Goal: Information Seeking & Learning: Learn about a topic

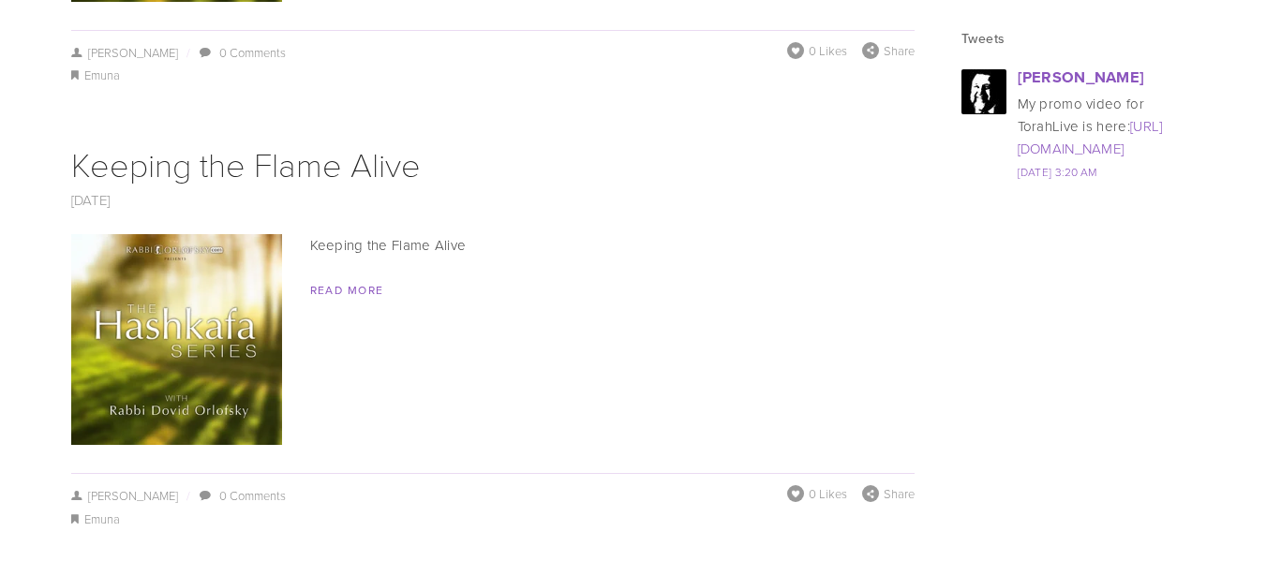
scroll to position [2668, 0]
click at [371, 292] on link "Read More" at bounding box center [347, 289] width 74 height 16
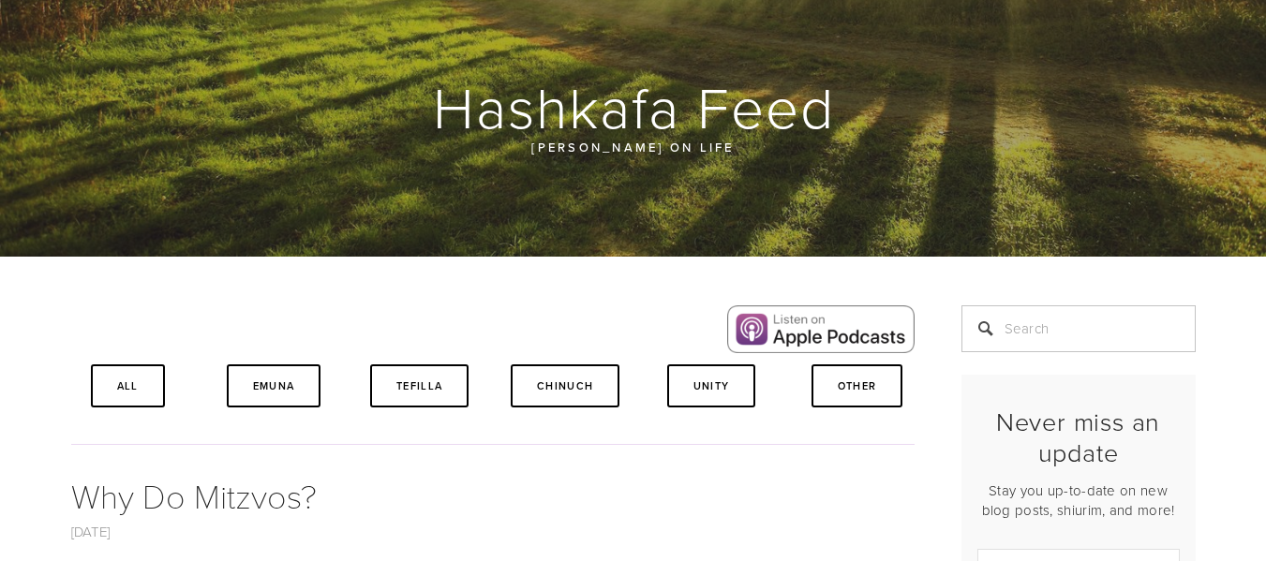
scroll to position [0, 0]
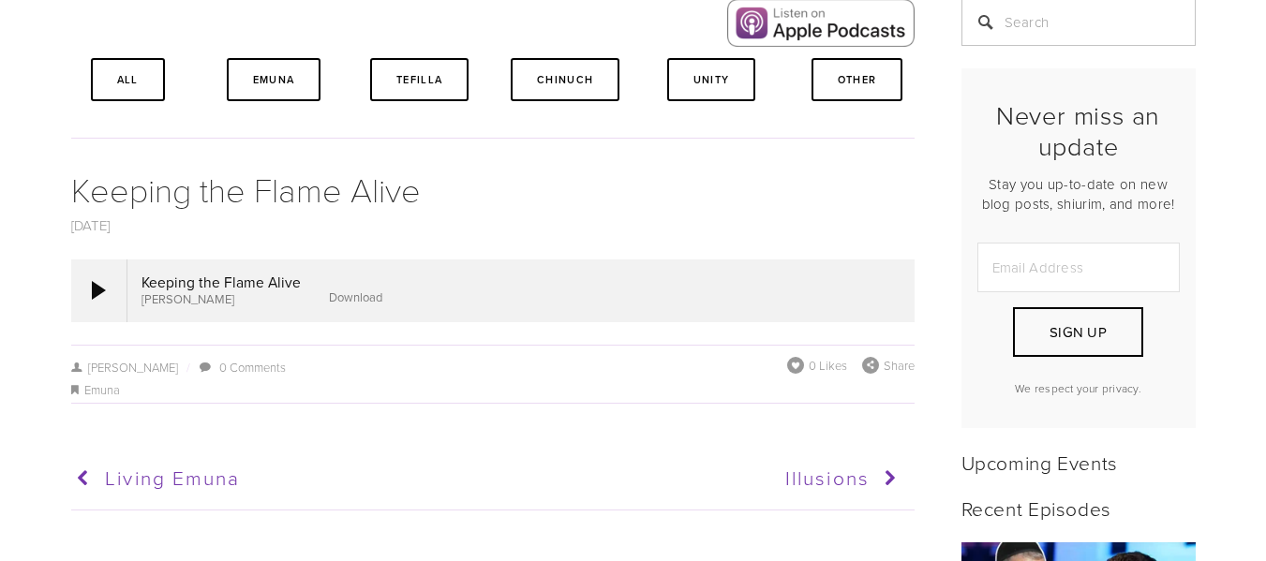
scroll to position [483, 0]
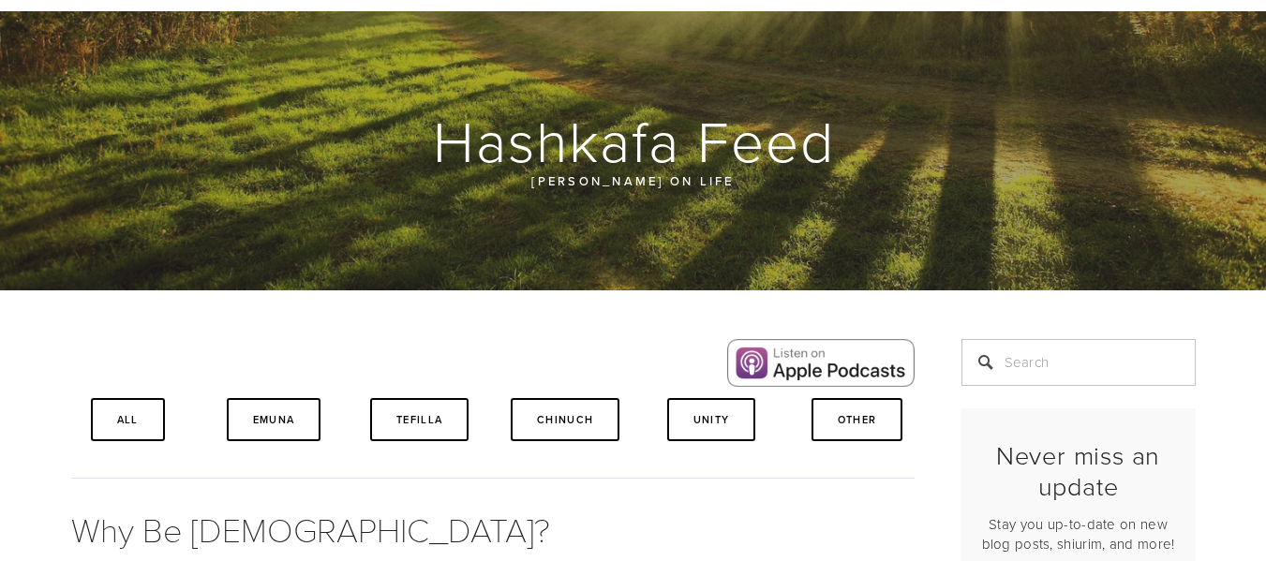
scroll to position [83, 0]
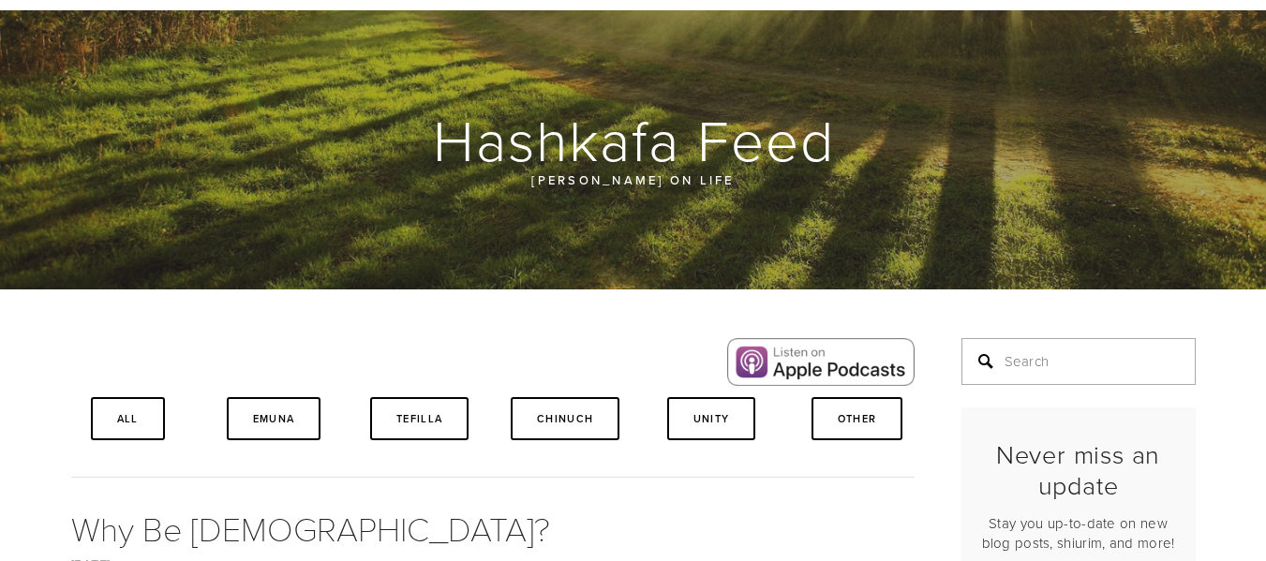
click at [1034, 357] on input "Search" at bounding box center [1078, 361] width 234 height 47
type input "why be jewish"
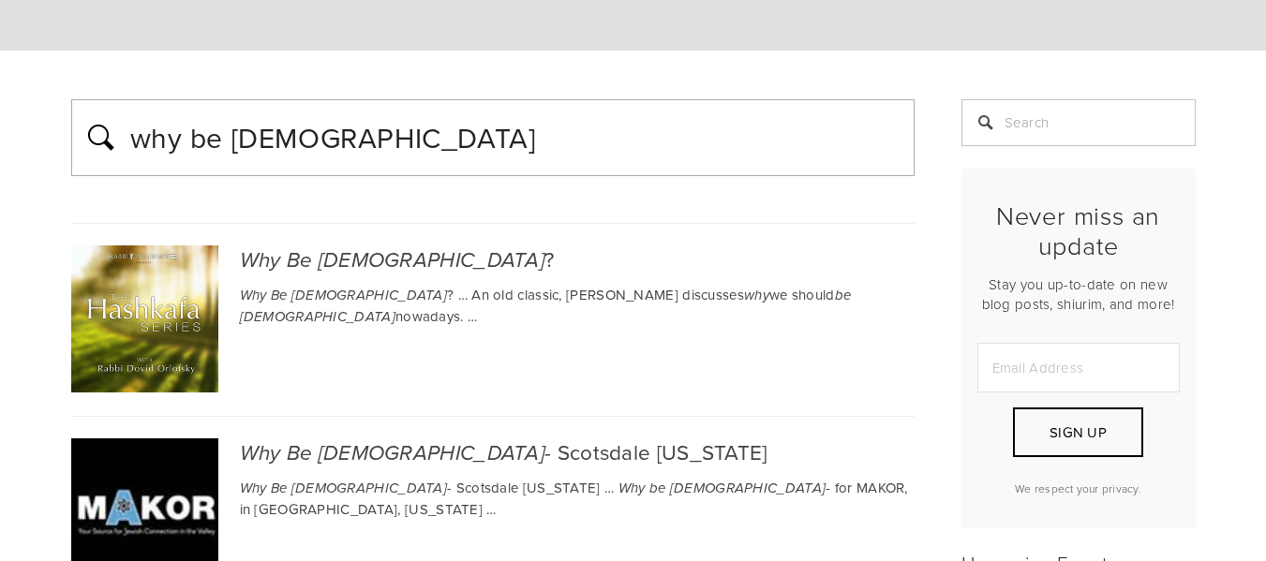
scroll to position [240, 0]
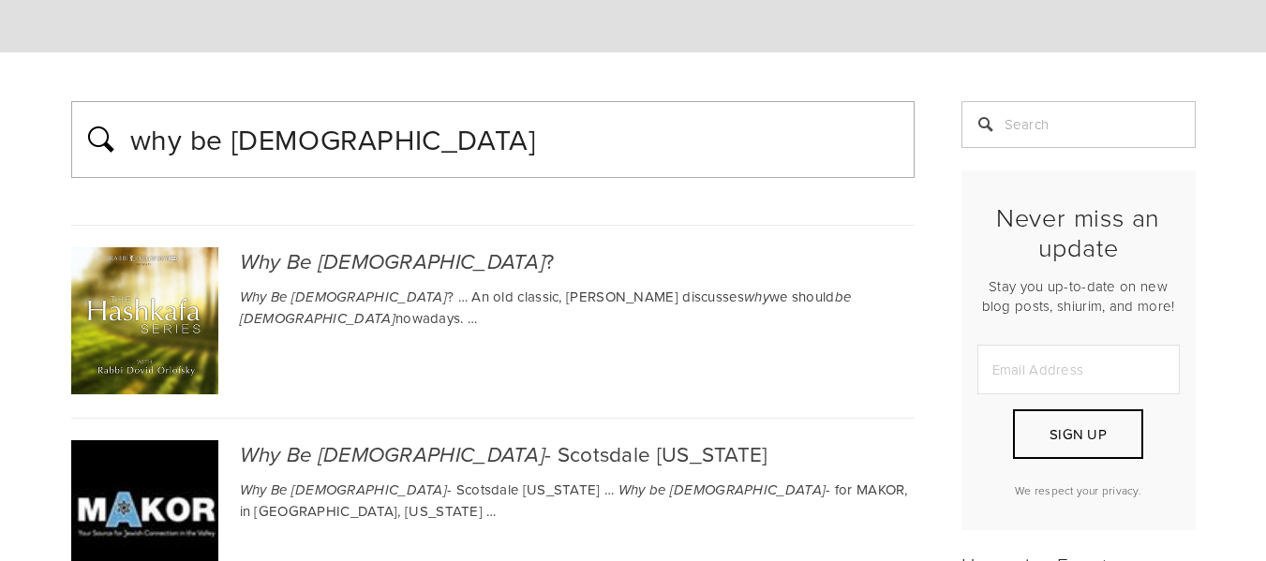
click at [555, 150] on input "why be [DEMOGRAPHIC_DATA]" at bounding box center [515, 139] width 775 height 47
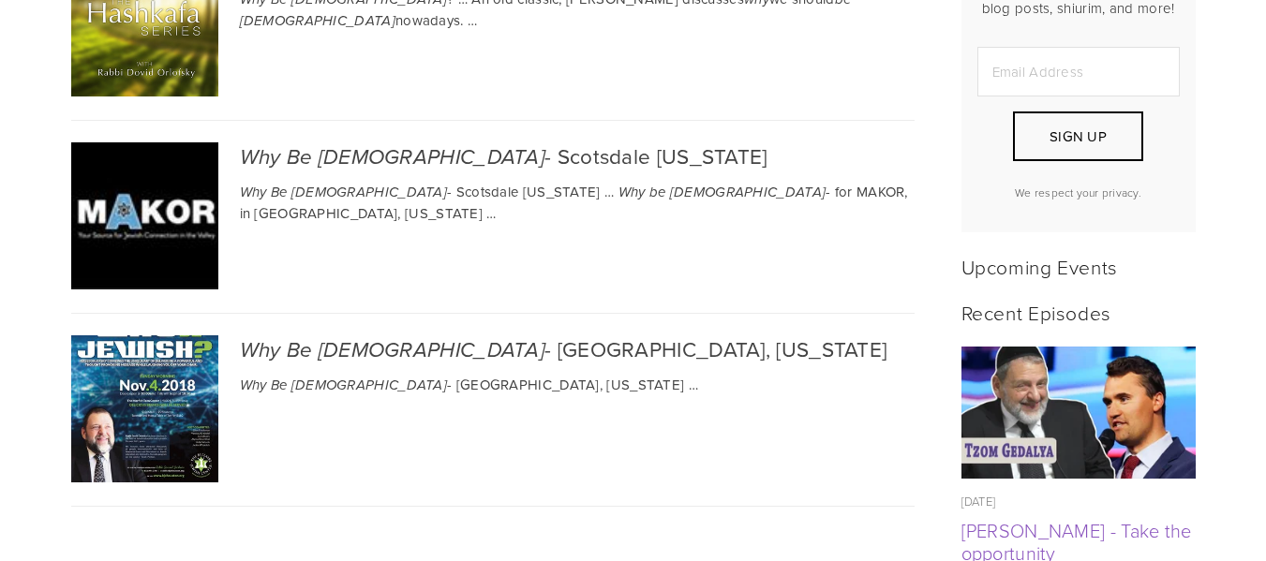
scroll to position [1, 0]
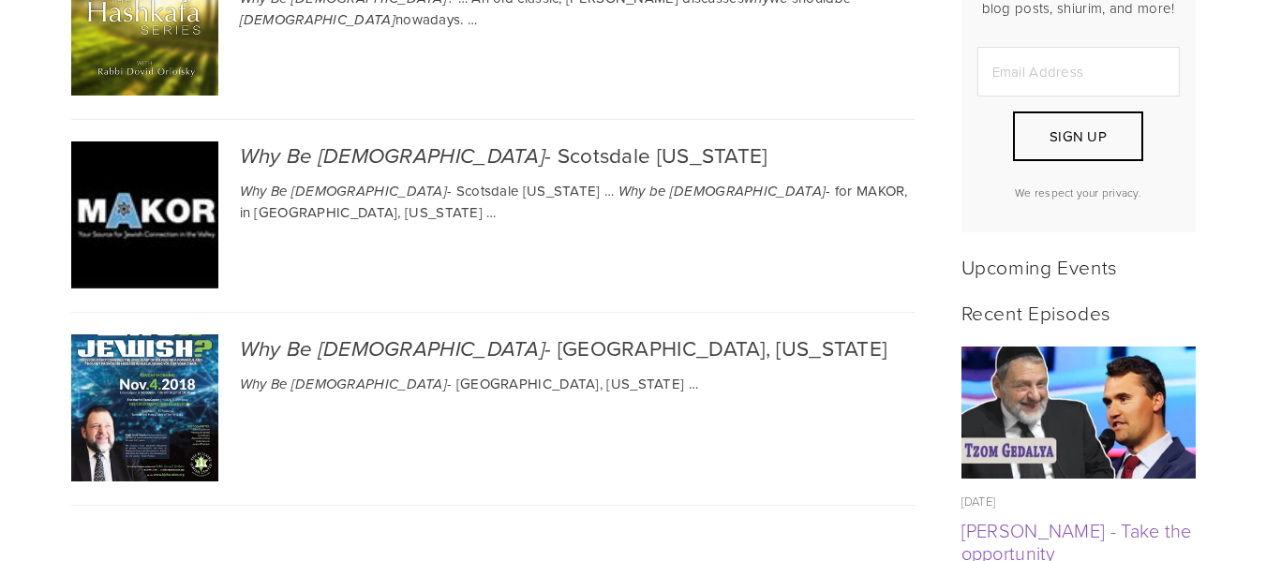
click at [178, 241] on img at bounding box center [144, 214] width 147 height 147
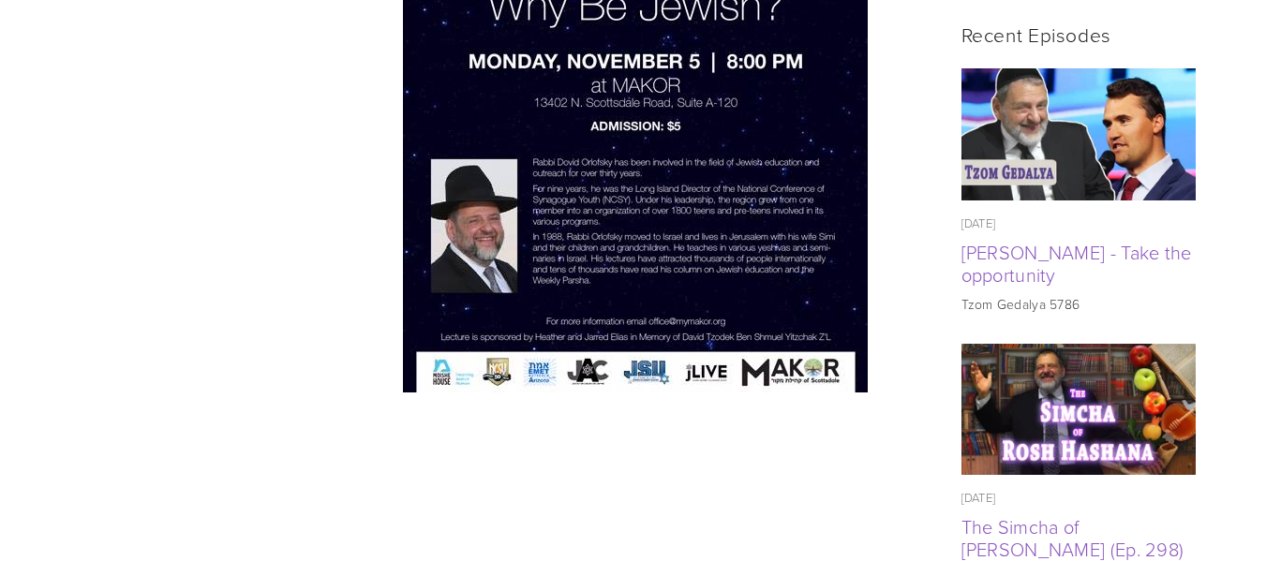
scroll to position [865, 0]
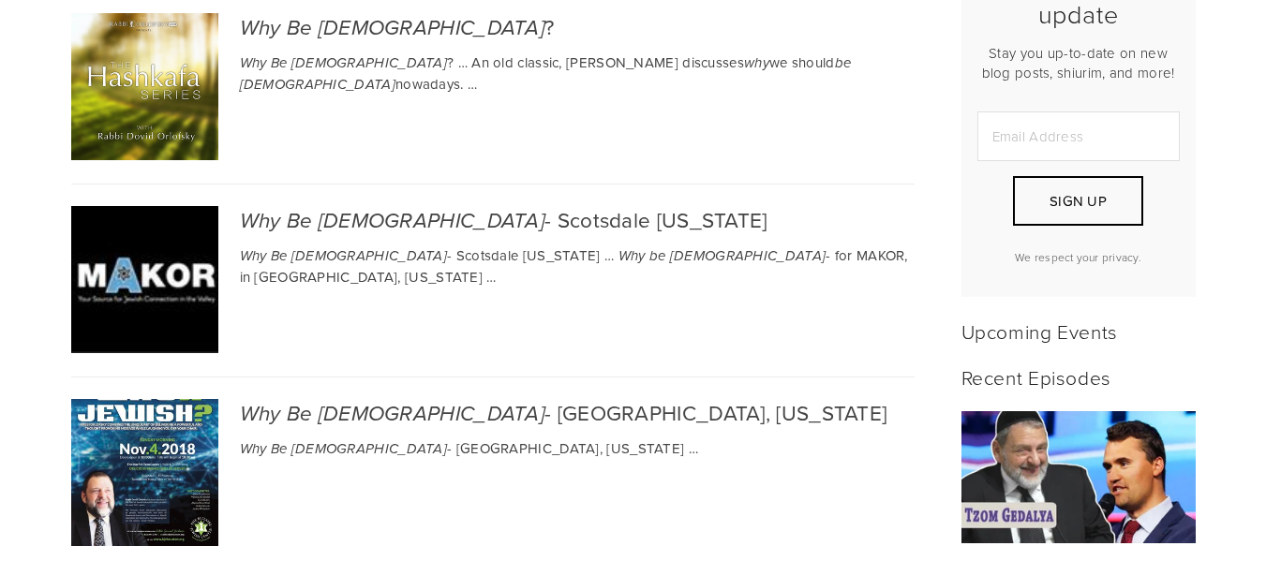
scroll to position [475, 0]
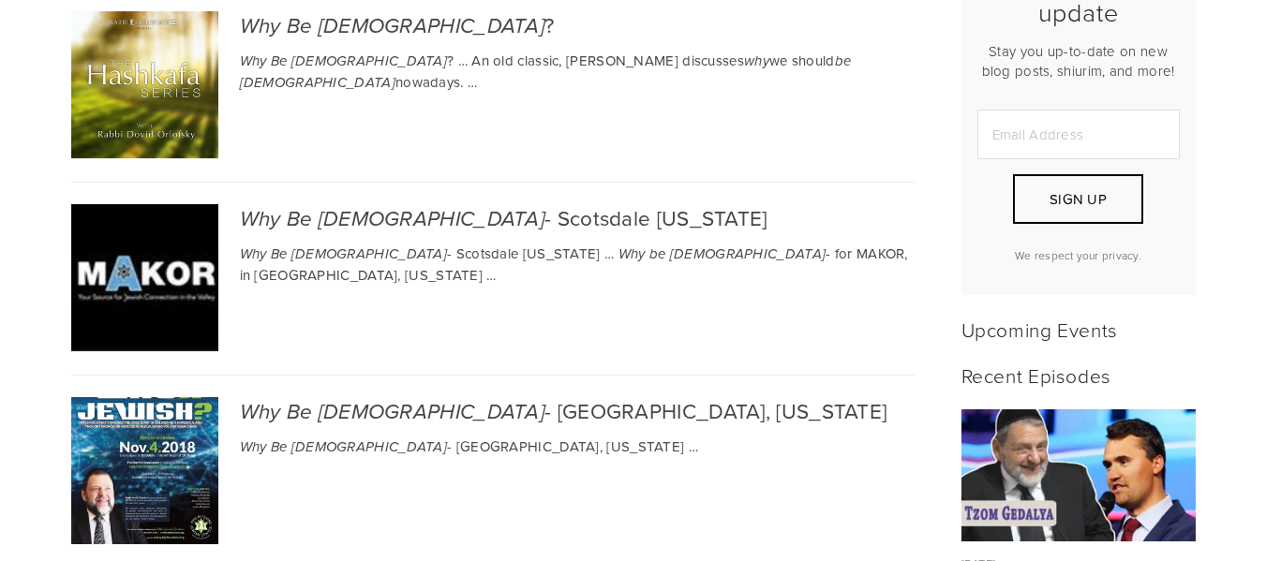
click at [370, 218] on em "Jewish" at bounding box center [432, 219] width 226 height 25
click at [101, 420] on img at bounding box center [144, 447] width 147 height 191
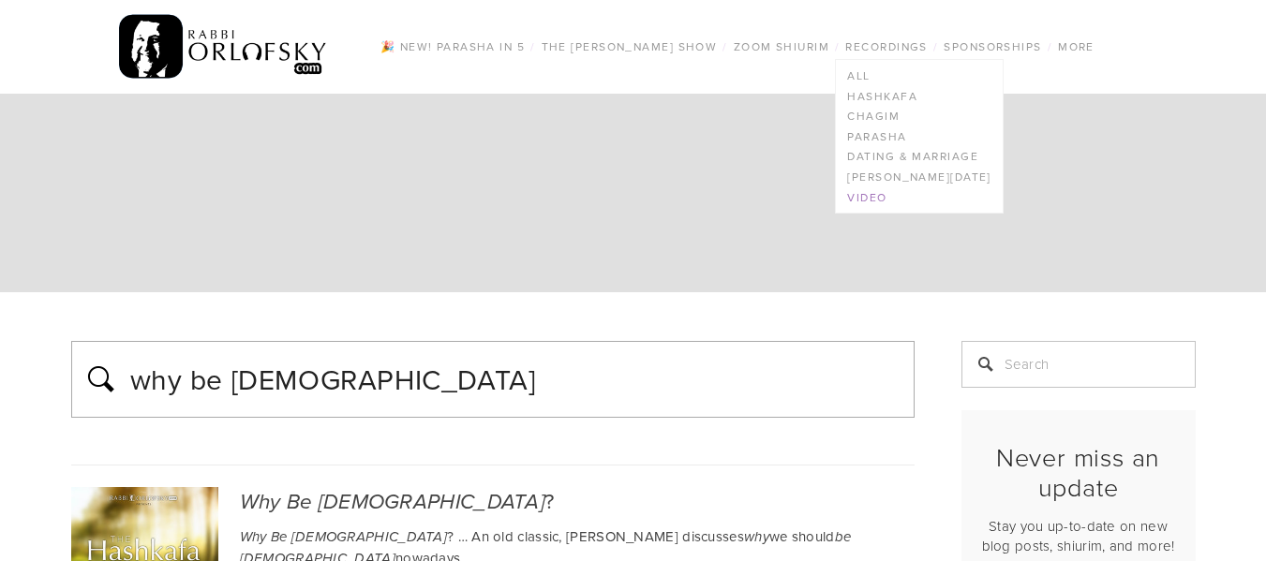
click at [890, 195] on link "Video" at bounding box center [919, 197] width 166 height 21
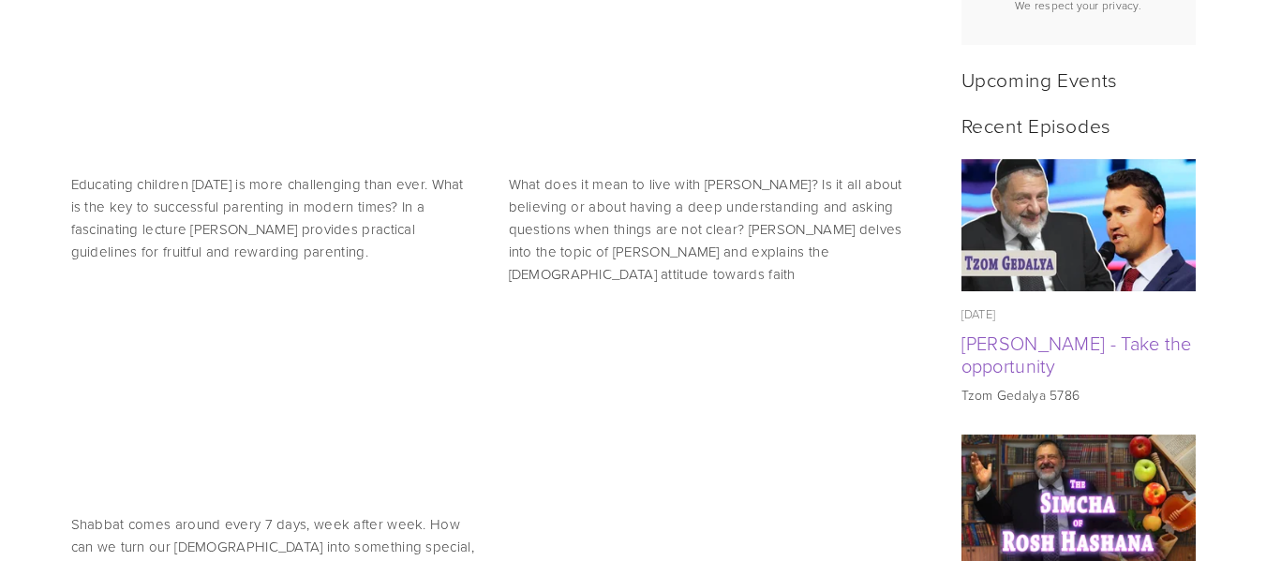
scroll to position [786, 0]
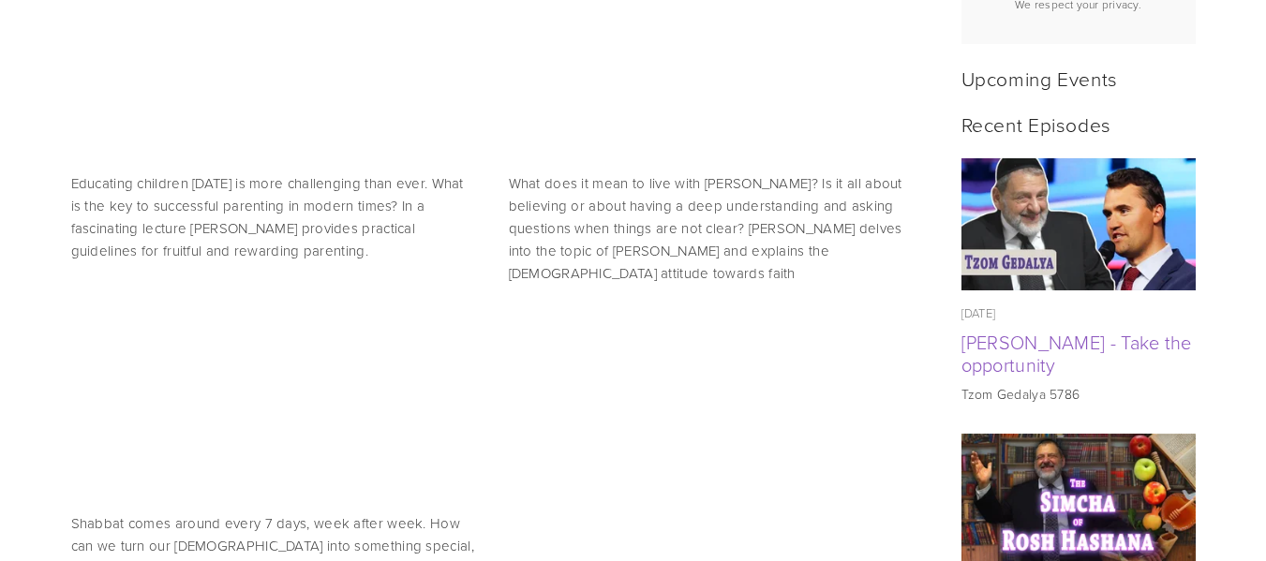
click at [825, 206] on div "What does it mean to live with [PERSON_NAME]? Is it all about believing or abou…" at bounding box center [712, 228] width 406 height 112
click at [825, 206] on div "What does it mean to live with Emunah? Is it all about believing or about havin…" at bounding box center [712, 228] width 406 height 112
click at [751, 185] on div "What does it mean to live with Emunah? Is it all about believing or about havin…" at bounding box center [712, 228] width 406 height 112
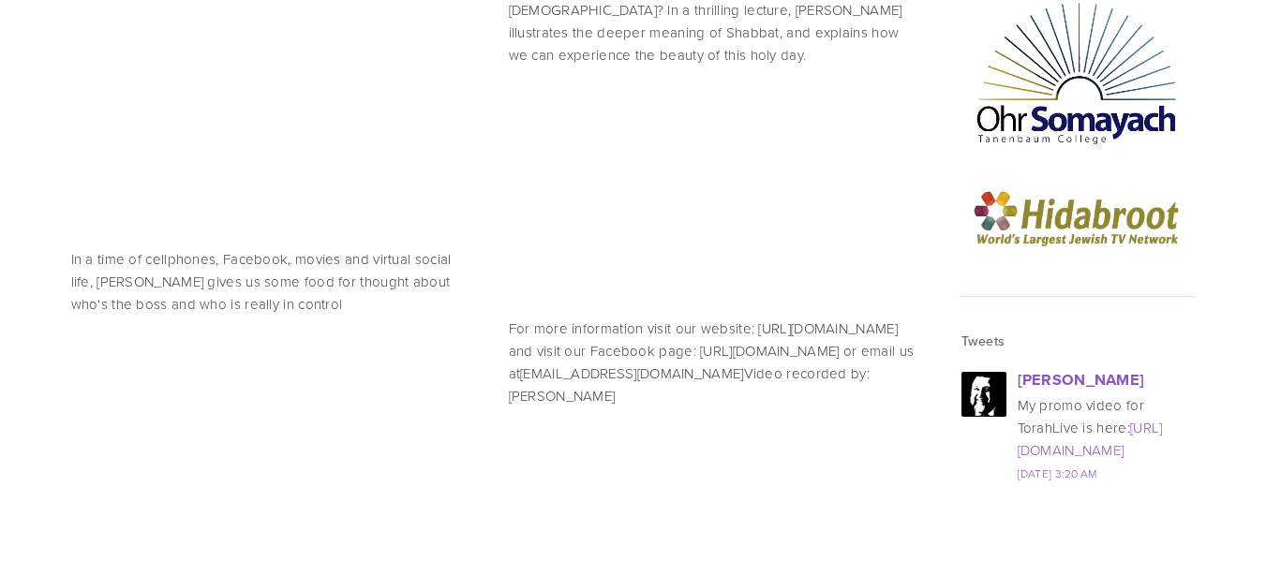
scroll to position [2338, 0]
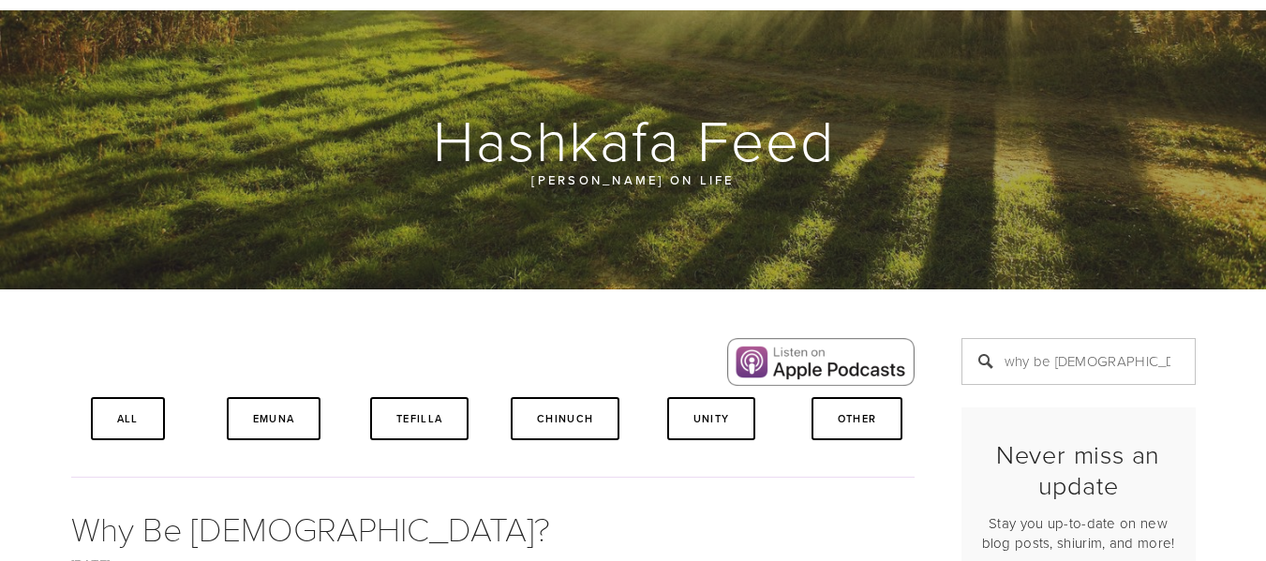
scroll to position [83, 0]
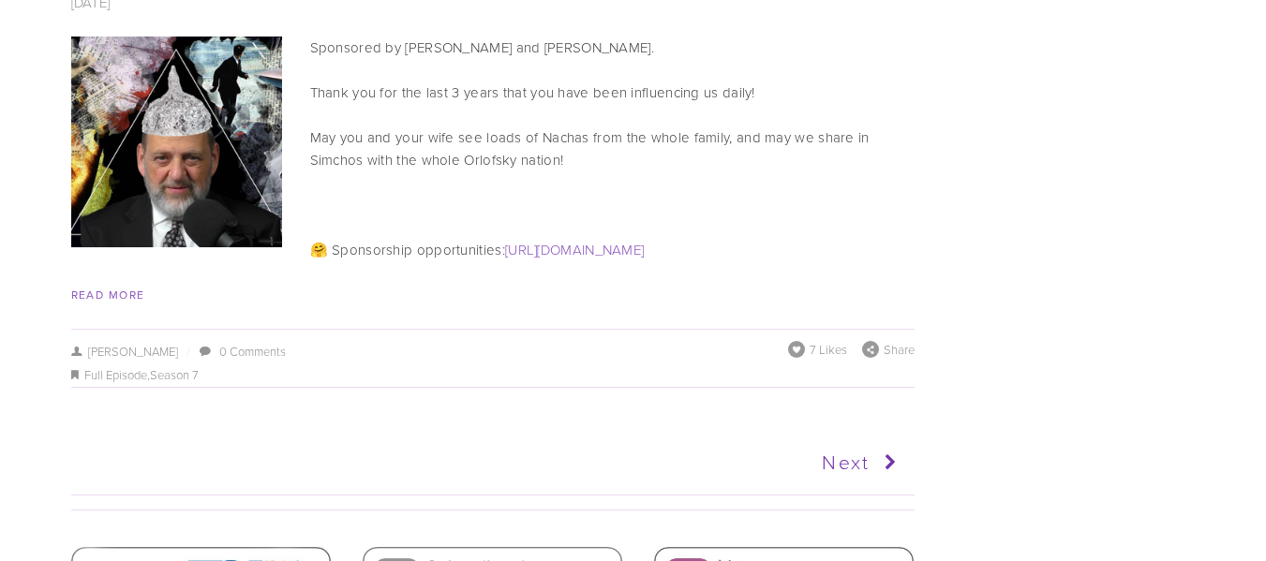
scroll to position [9413, 0]
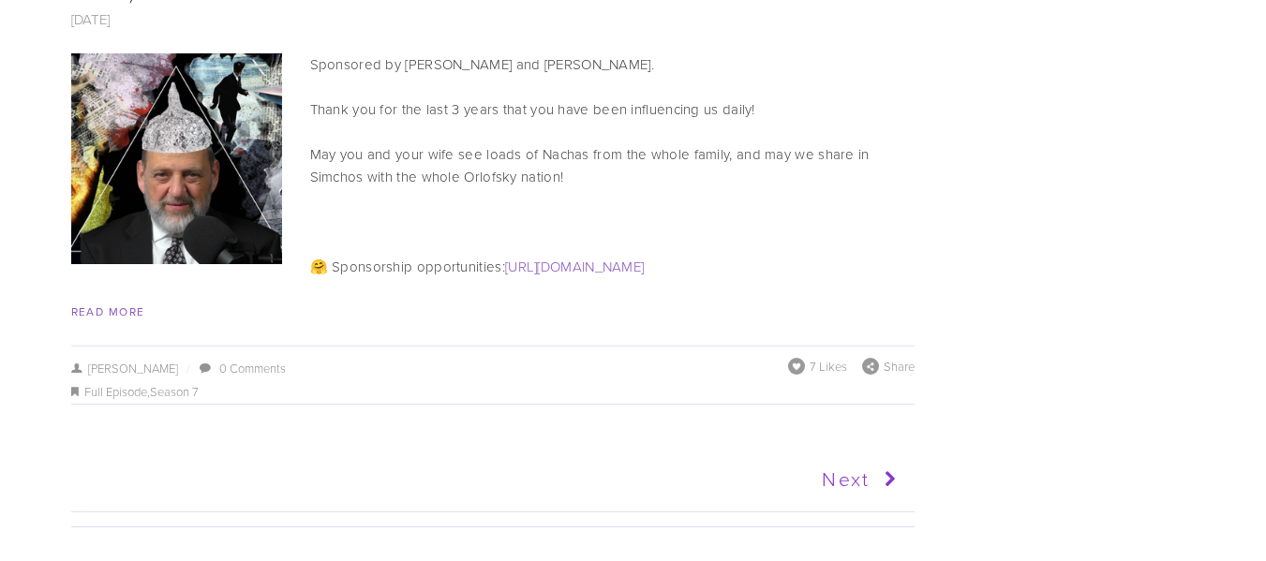
click at [875, 456] on icon at bounding box center [886, 479] width 35 height 47
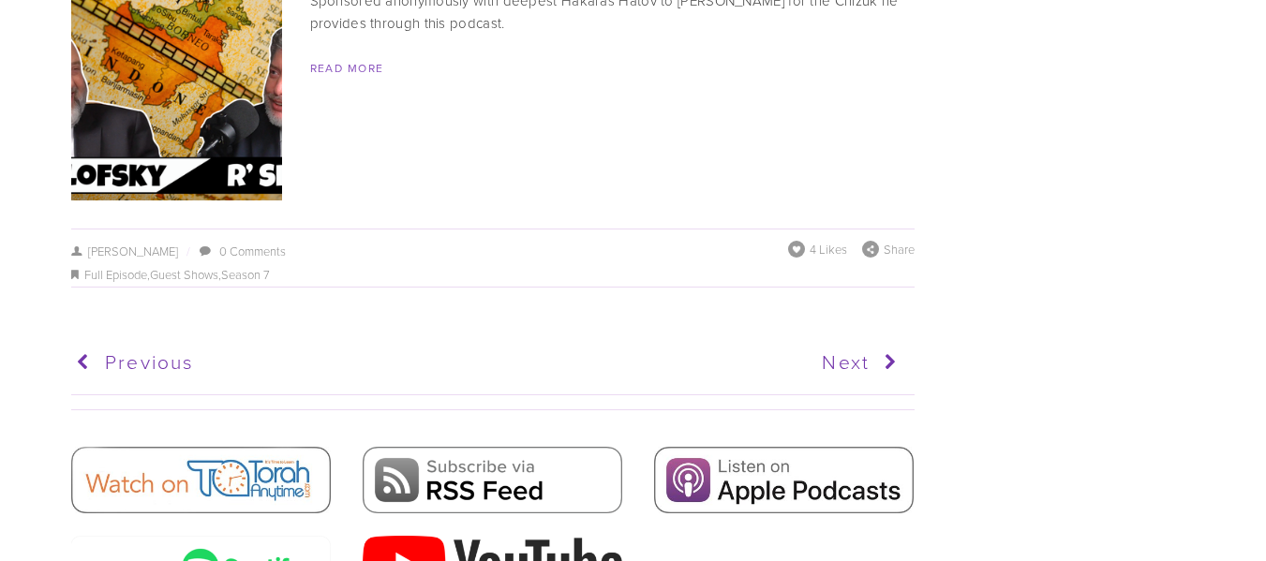
scroll to position [9439, 0]
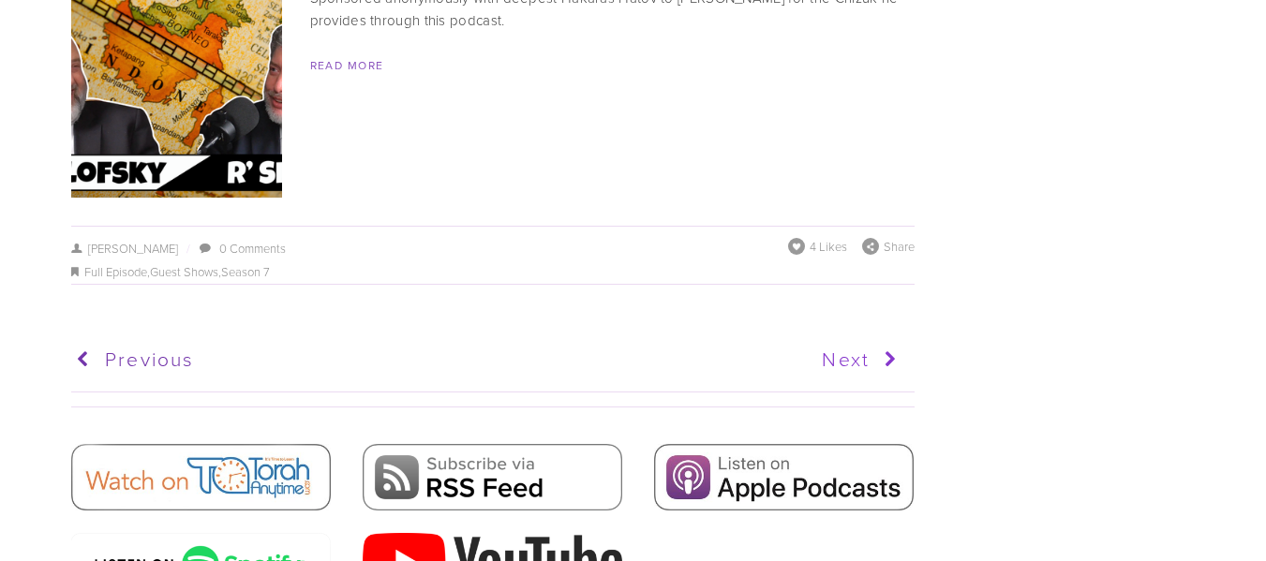
click at [824, 336] on link "Next" at bounding box center [697, 359] width 413 height 47
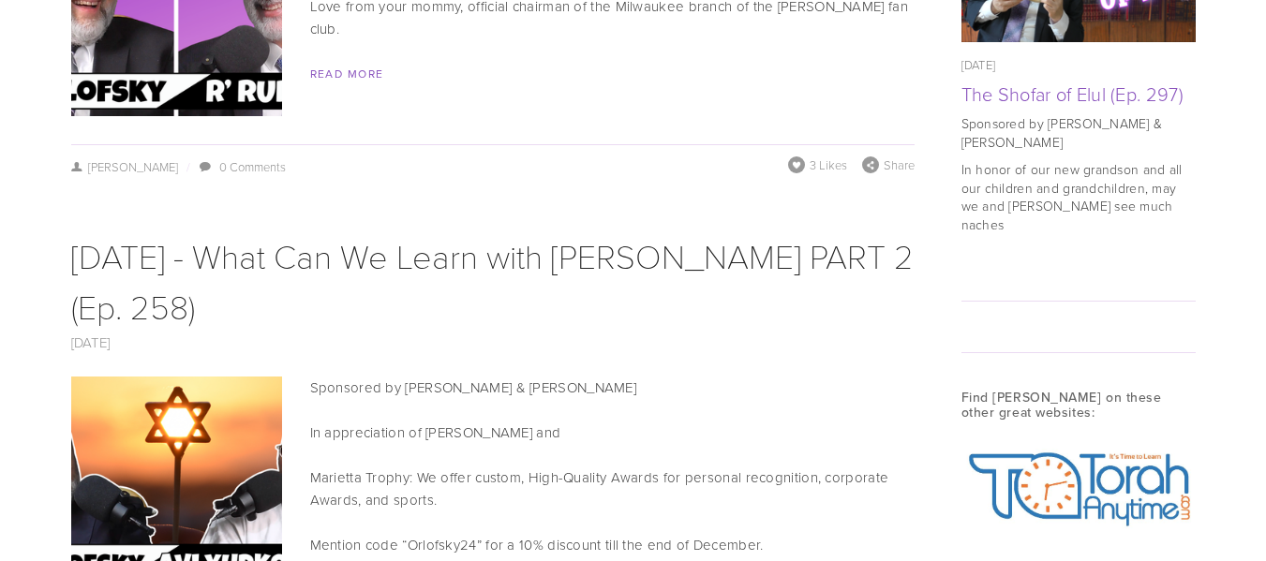
scroll to position [1800, 0]
